Goal: Task Accomplishment & Management: Manage account settings

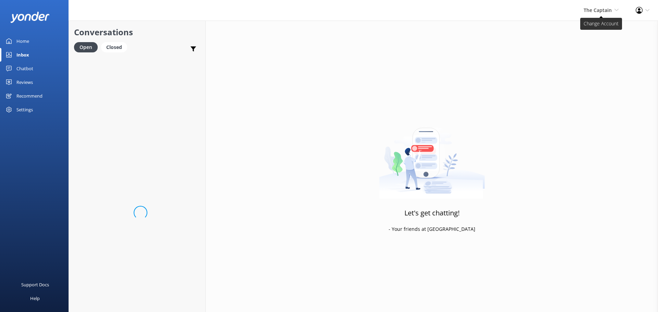
click at [606, 10] on span "The Captain" at bounding box center [597, 10] width 28 height 7
click at [596, 28] on link "De [GEOGRAPHIC_DATA]" at bounding box center [593, 29] width 69 height 16
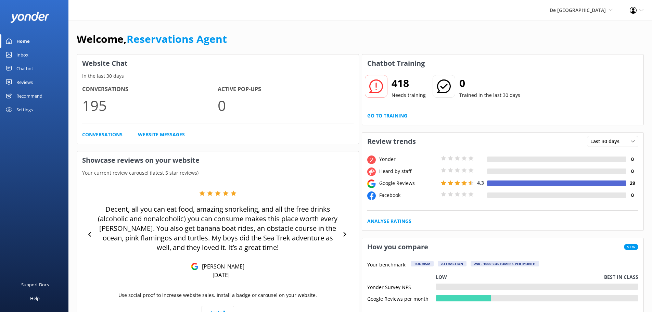
click at [29, 59] on link "Inbox" at bounding box center [34, 55] width 69 height 14
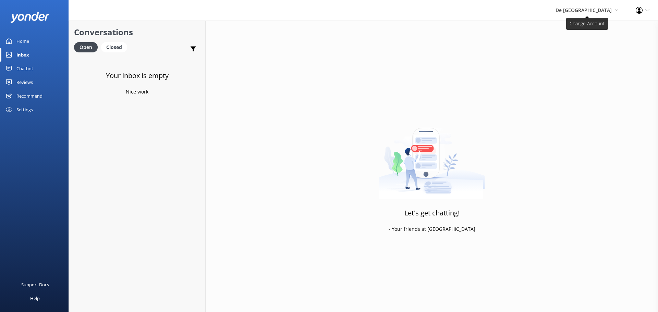
click at [591, 9] on span "De [GEOGRAPHIC_DATA]" at bounding box center [583, 10] width 56 height 7
click at [587, 45] on link "Aruba's Activities Expert" at bounding box center [593, 46] width 69 height 16
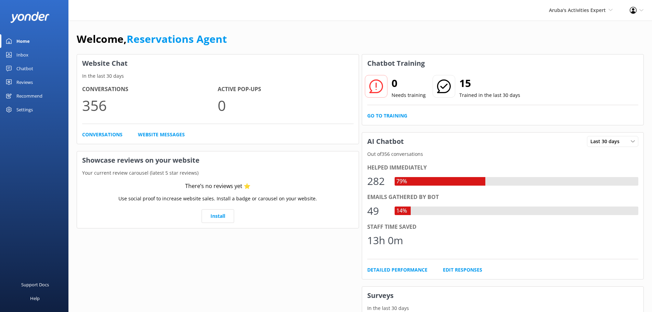
click at [24, 56] on div "Inbox" at bounding box center [22, 55] width 12 height 14
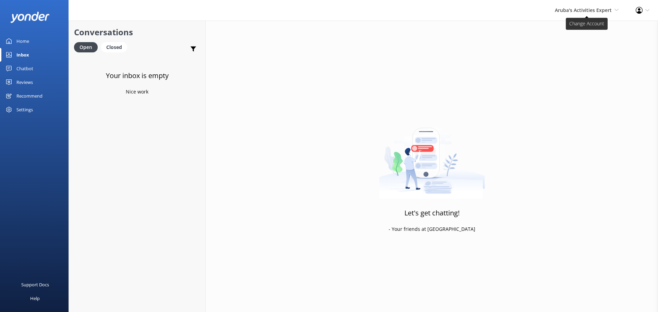
click at [561, 10] on span "Aruba's Activities Expert" at bounding box center [583, 10] width 57 height 7
click at [568, 57] on link "The Captain" at bounding box center [593, 62] width 69 height 16
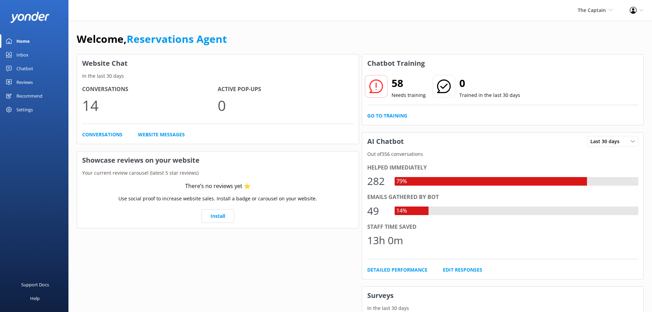
click at [22, 57] on div "Inbox" at bounding box center [22, 55] width 12 height 14
